Goal: Register for event/course

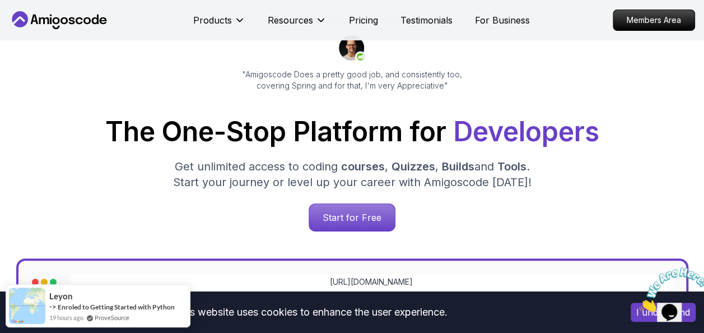
click at [279, 184] on p "Get unlimited access to coding courses , Quizzes , Builds and Tools . Start you…" at bounding box center [352, 173] width 376 height 31
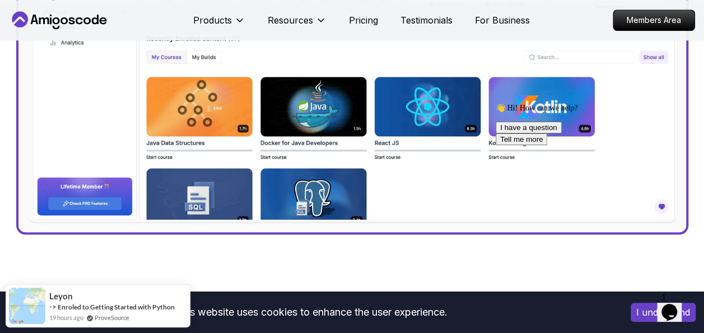
scroll to position [566, 0]
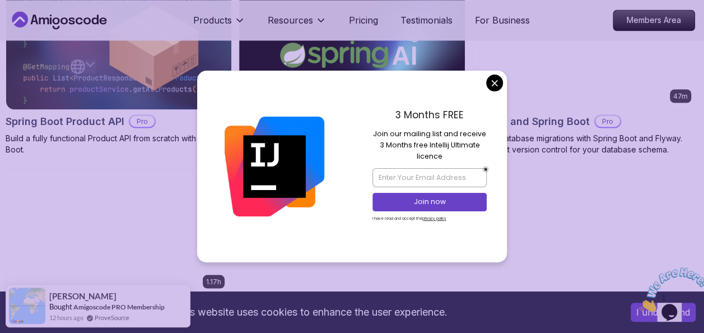
scroll to position [962, 0]
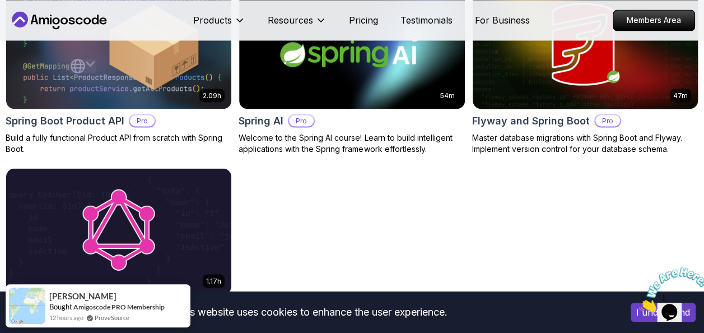
click at [496, 77] on body "This website uses cookies to enhance the user experience. I understand Products…" at bounding box center [352, 65] width 704 height 2055
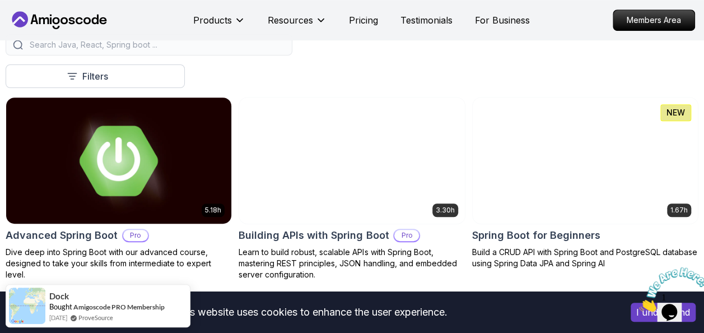
scroll to position [258, 0]
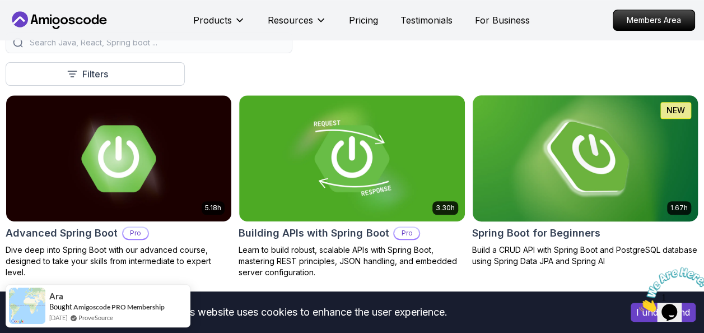
click at [575, 161] on img at bounding box center [585, 158] width 236 height 133
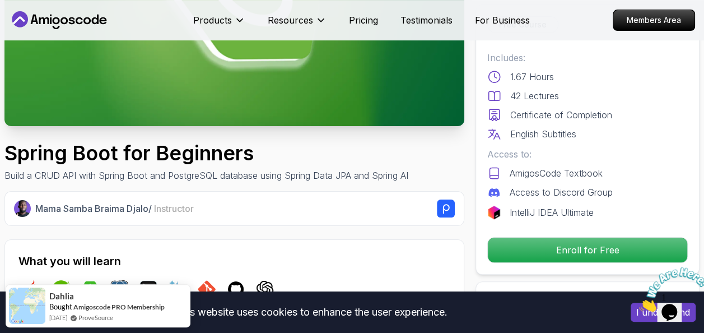
scroll to position [200, 0]
click at [512, 114] on p "Certificate of Completion" at bounding box center [561, 114] width 102 height 13
click at [544, 139] on p "English Subtitles" at bounding box center [543, 133] width 66 height 13
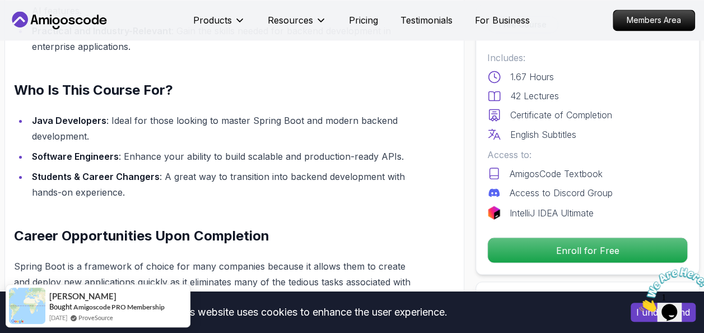
scroll to position [919, 0]
drag, startPoint x: 495, startPoint y: 144, endPoint x: 552, endPoint y: 96, distance: 74.7
click at [552, 96] on p "42 Lectures" at bounding box center [534, 95] width 49 height 13
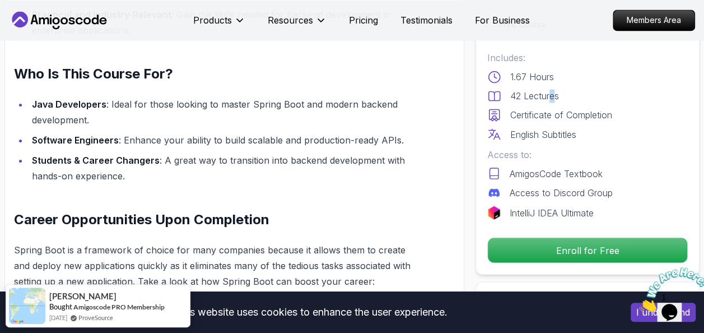
scroll to position [943, 0]
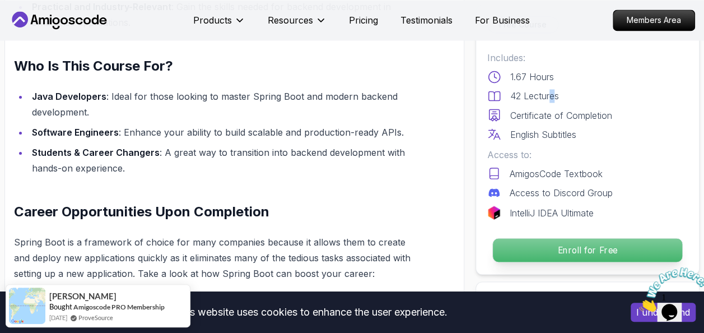
click at [564, 242] on p "Enroll for Free" at bounding box center [587, 250] width 189 height 24
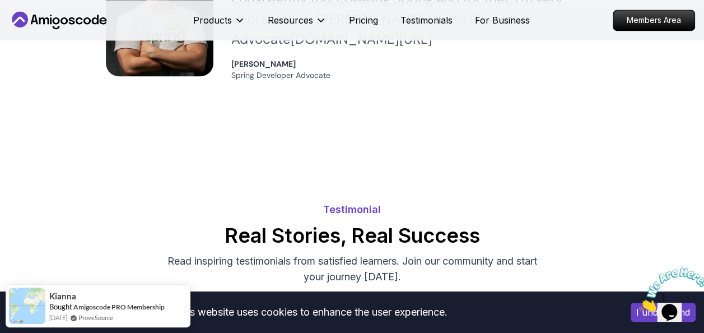
scroll to position [2977, 0]
